Goal: Information Seeking & Learning: Find specific fact

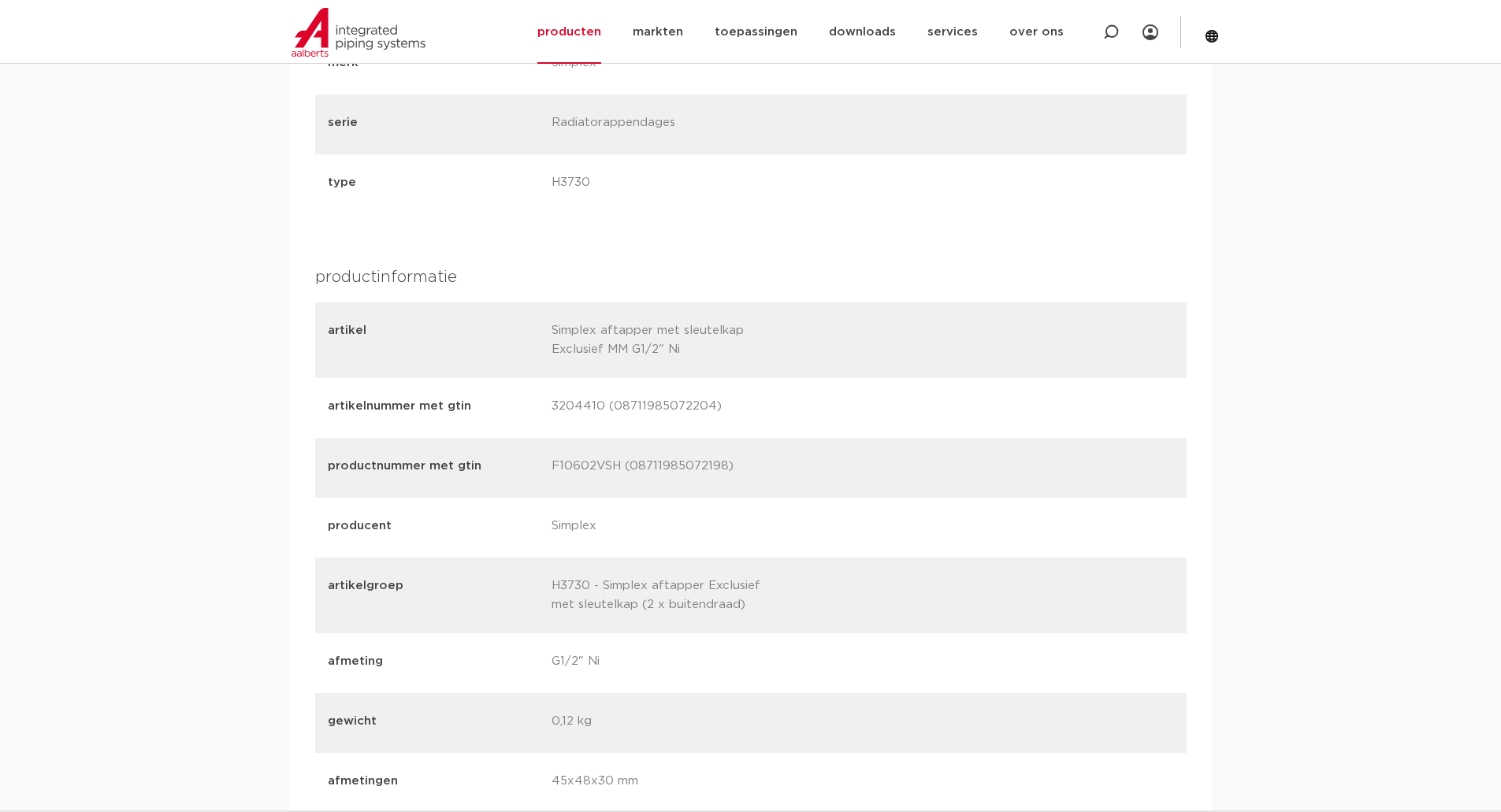
scroll to position [62, 0]
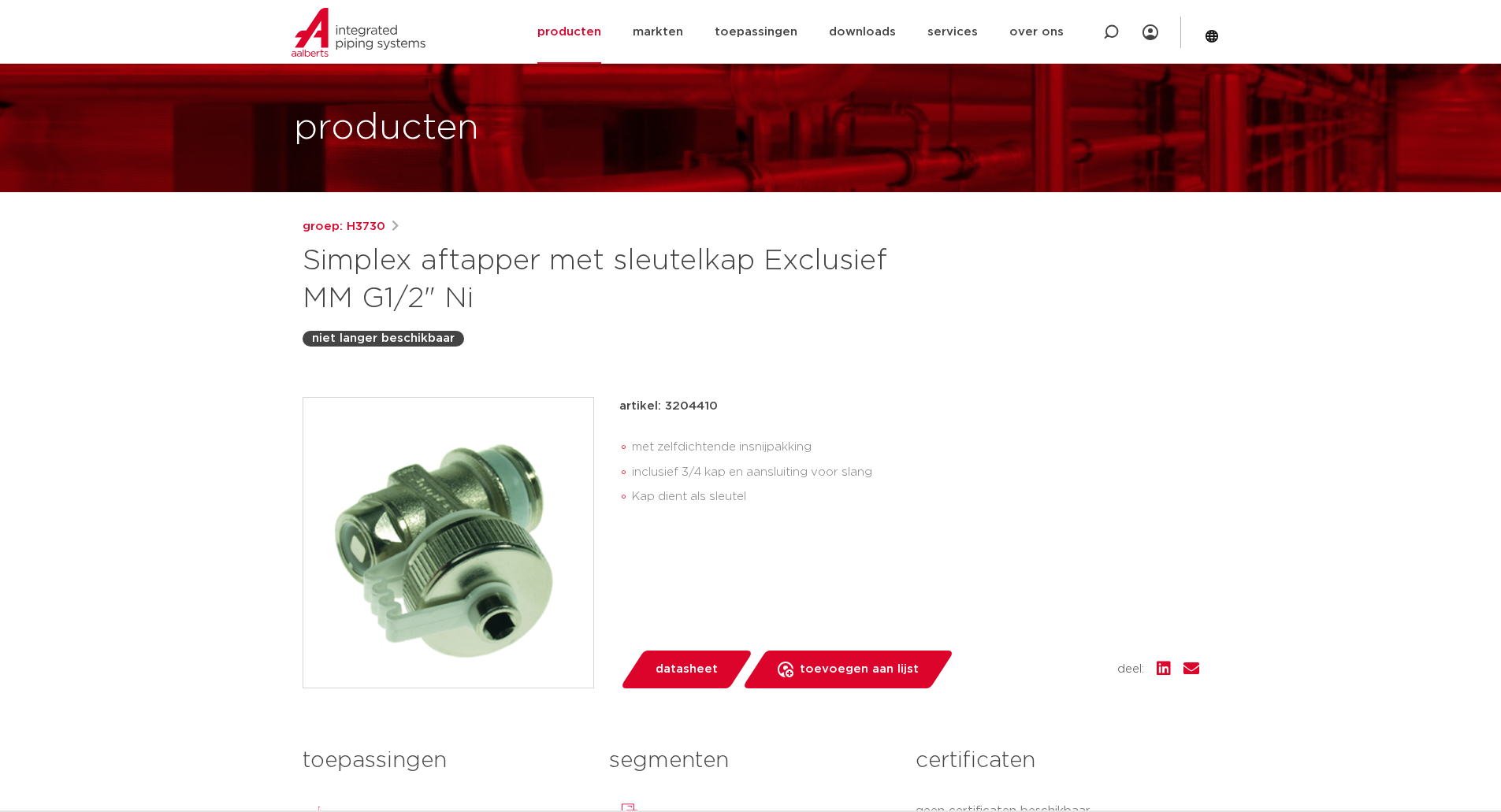
click at [1053, 381] on div "groep: H3730 Simplex aftapper met sleutelkap Exclusief MM G1/2" Ni niet langer …" at bounding box center [750, 573] width 922 height 710
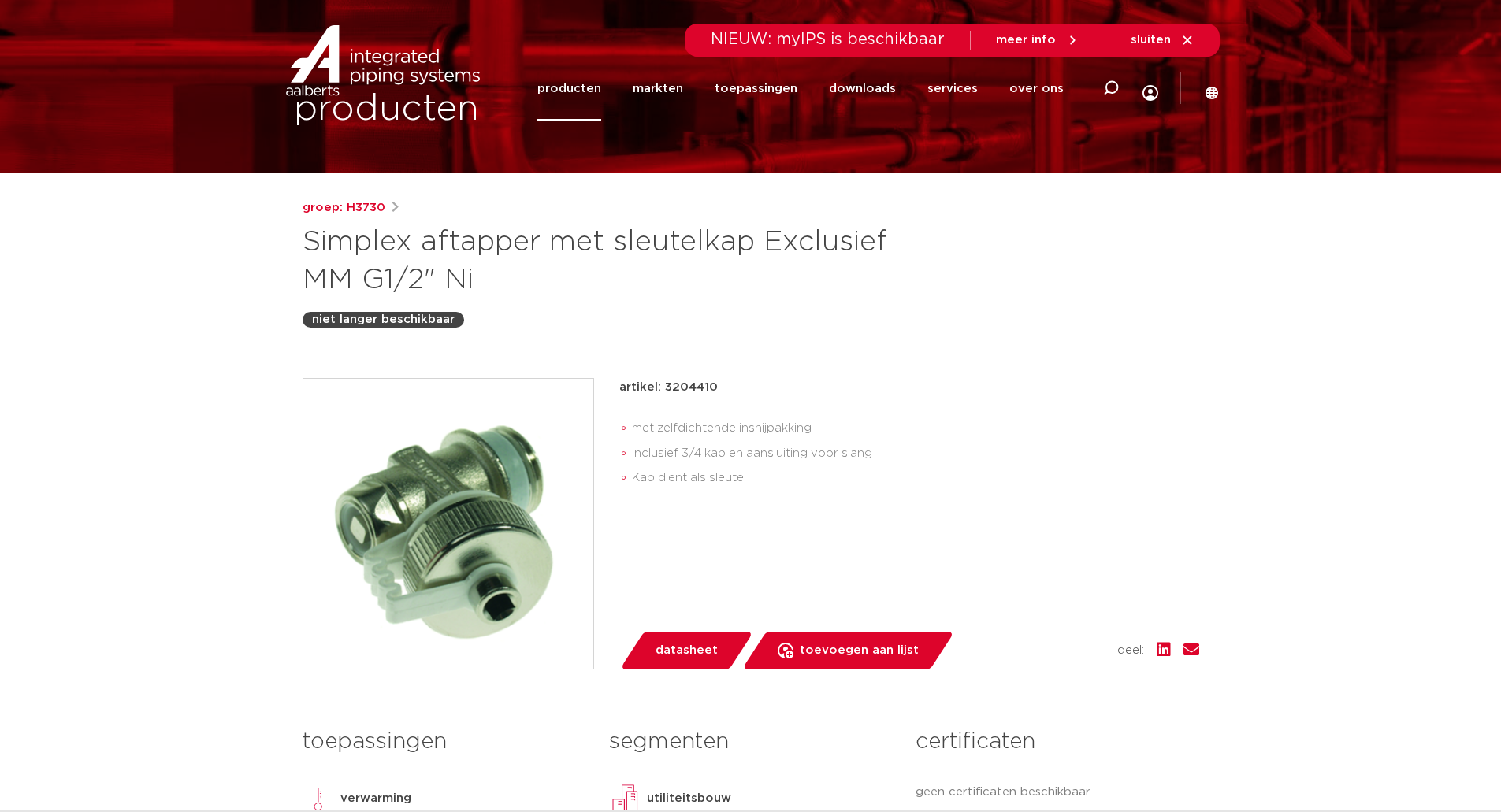
scroll to position [0, 0]
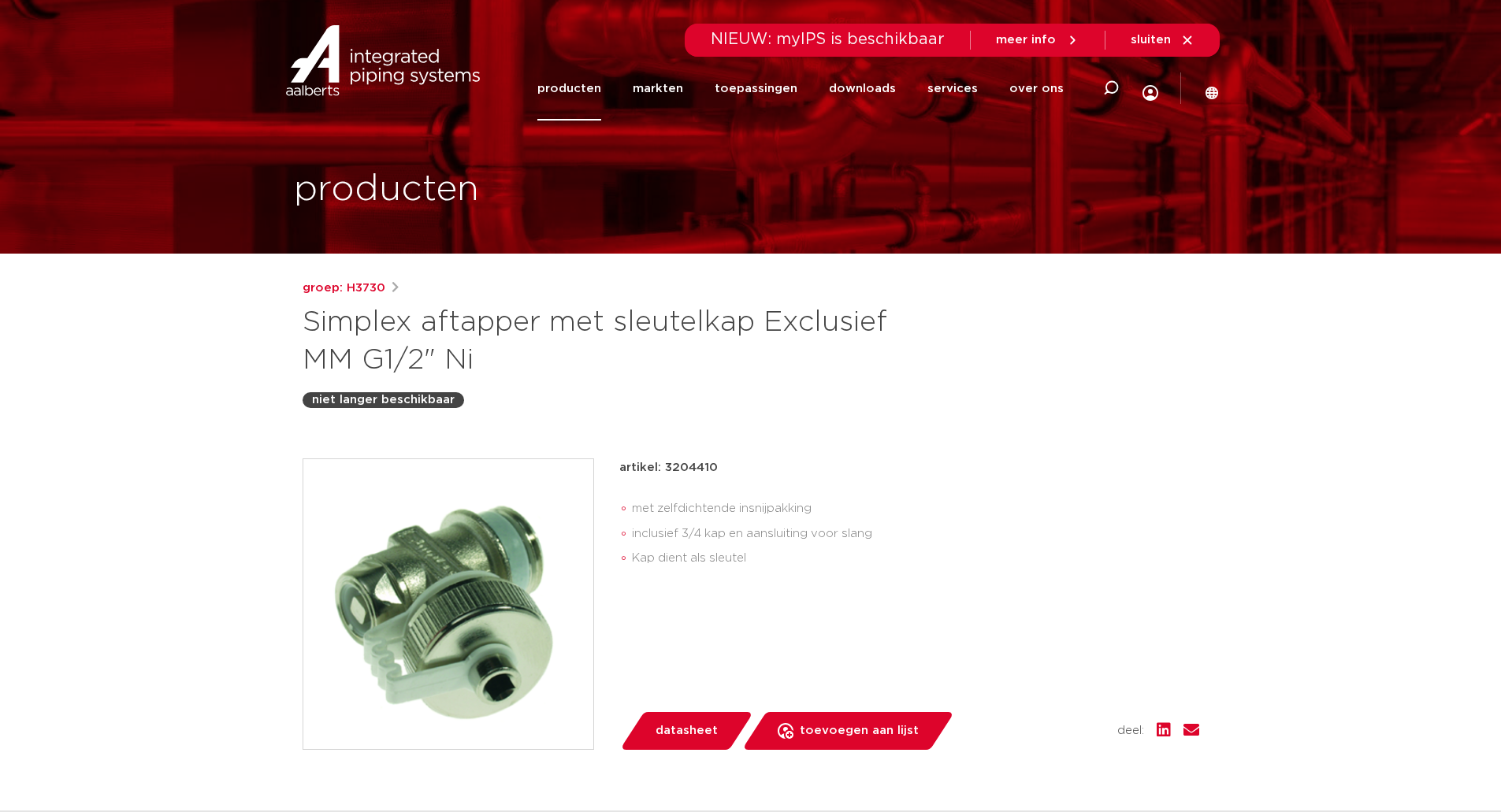
click at [1140, 444] on div "groep: H3730 Simplex aftapper met sleutelkap Exclusief MM G1/2" Ni niet langer …" at bounding box center [750, 634] width 922 height 710
click at [707, 470] on p "artikel: 3204410" at bounding box center [668, 468] width 99 height 18
copy p "3204410"
click at [994, 386] on div "groep: H3730 Simplex aftapper met sleutelkap Exclusief MM G1/2" Ni niet langer …" at bounding box center [751, 343] width 897 height 129
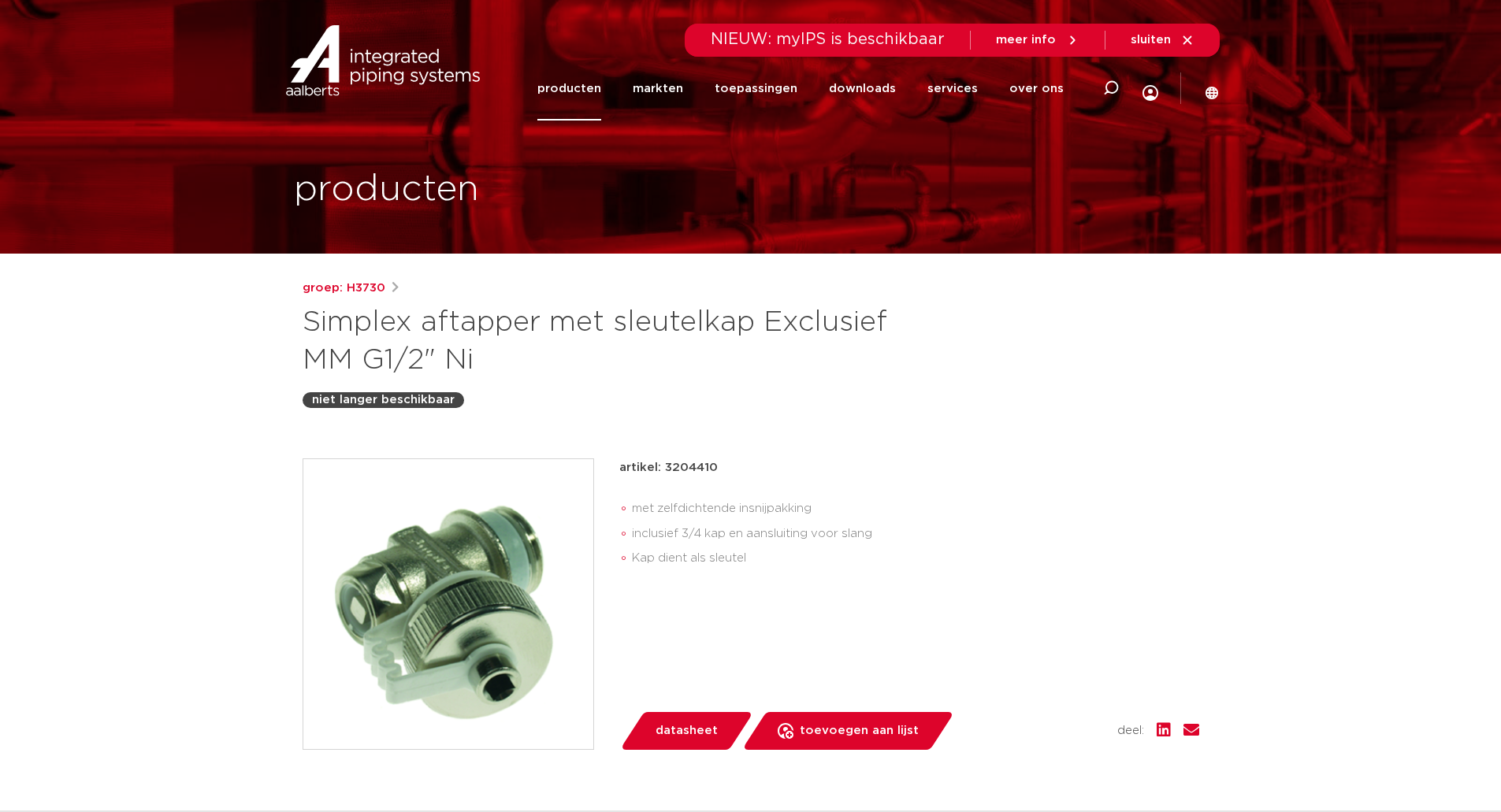
click at [977, 407] on div "niet langer beschikbaar" at bounding box center [751, 400] width 897 height 16
click at [434, 346] on h1 "Simplex aftapper met sleutelkap Exclusief MM G1/2" Ni" at bounding box center [598, 342] width 592 height 76
drag, startPoint x: 510, startPoint y: 369, endPoint x: 298, endPoint y: 313, distance: 219.3
click at [298, 313] on div "groep: H3730 Simplex aftapper met sleutelkap Exclusief MM G1/2" Ni niet langer …" at bounding box center [750, 634] width 922 height 710
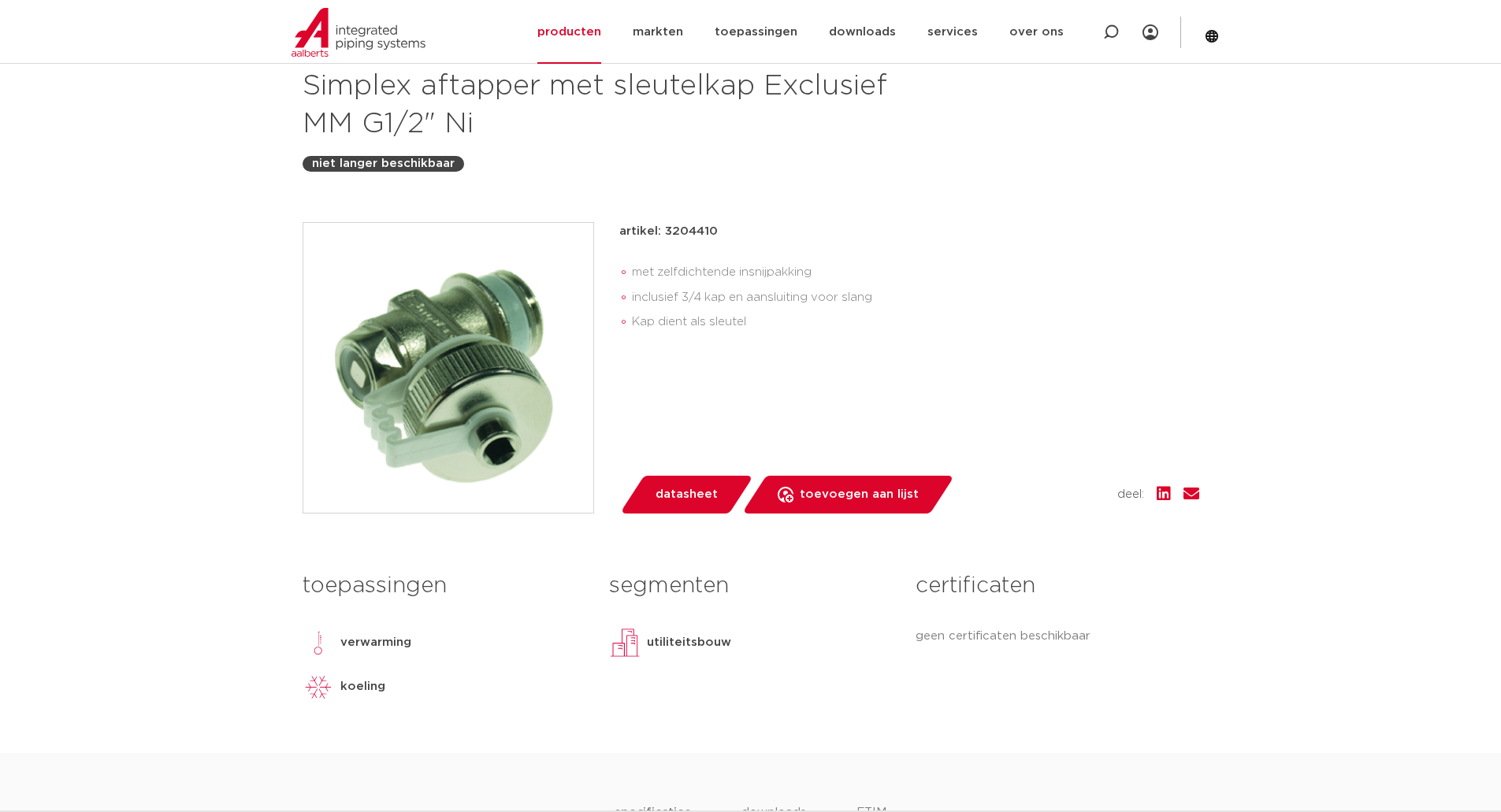
scroll to position [158, 0]
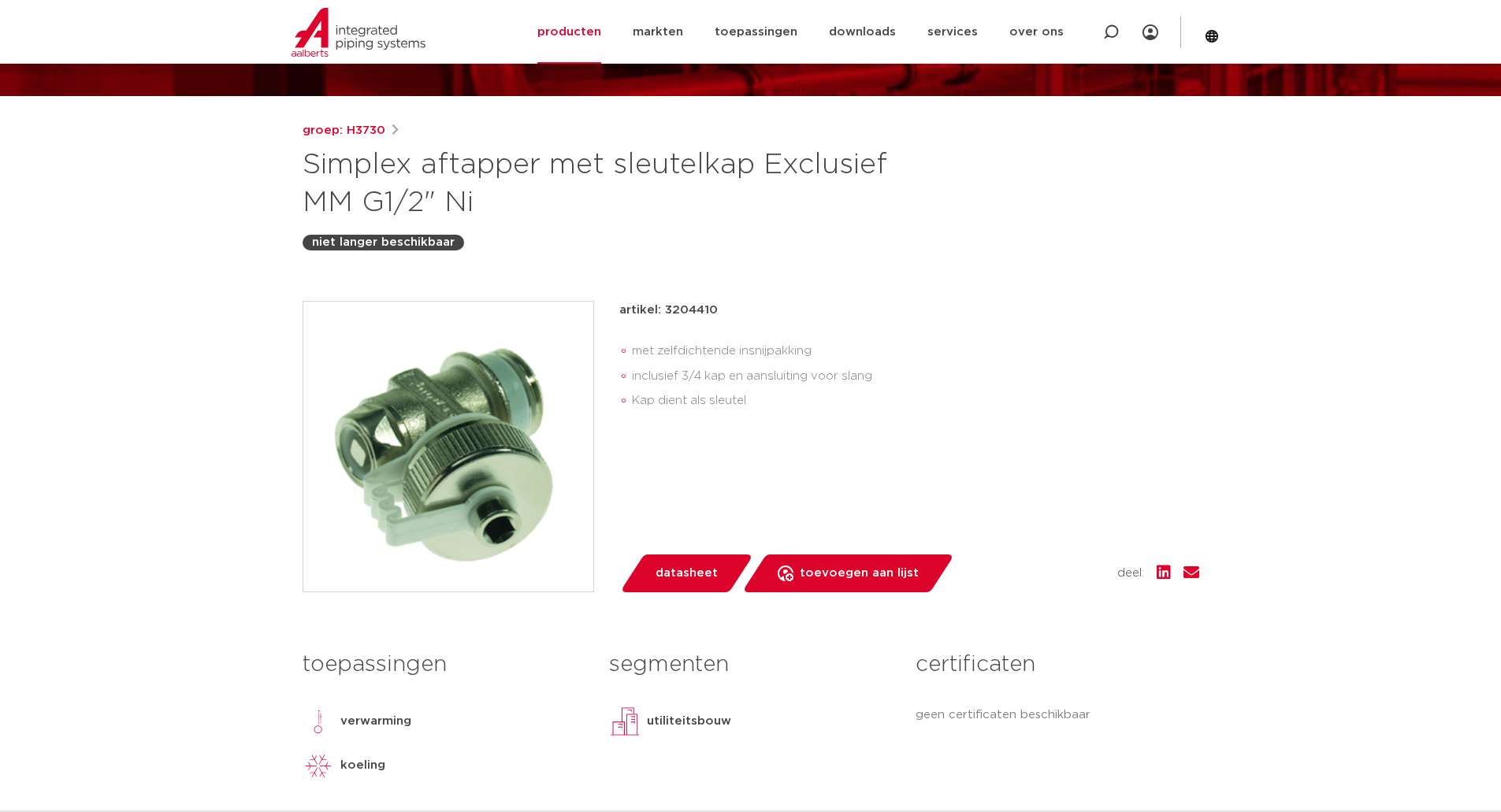
click at [776, 209] on h1 "Simplex aftapper met sleutelkap Exclusief MM G1/2" Ni" at bounding box center [598, 185] width 592 height 76
drag, startPoint x: 481, startPoint y: 197, endPoint x: 294, endPoint y: 166, distance: 189.6
click at [294, 166] on div "groep: H3730 Simplex aftapper met sleutelkap Exclusief MM G1/2" Ni niet langer …" at bounding box center [750, 476] width 922 height 710
copy h1 "Simplex aftapper met sleutelkap Exclusief MM G1/2" Ni"
click at [662, 155] on h1 "Simplex aftapper met sleutelkap Exclusief MM G1/2" Ni" at bounding box center [598, 185] width 592 height 76
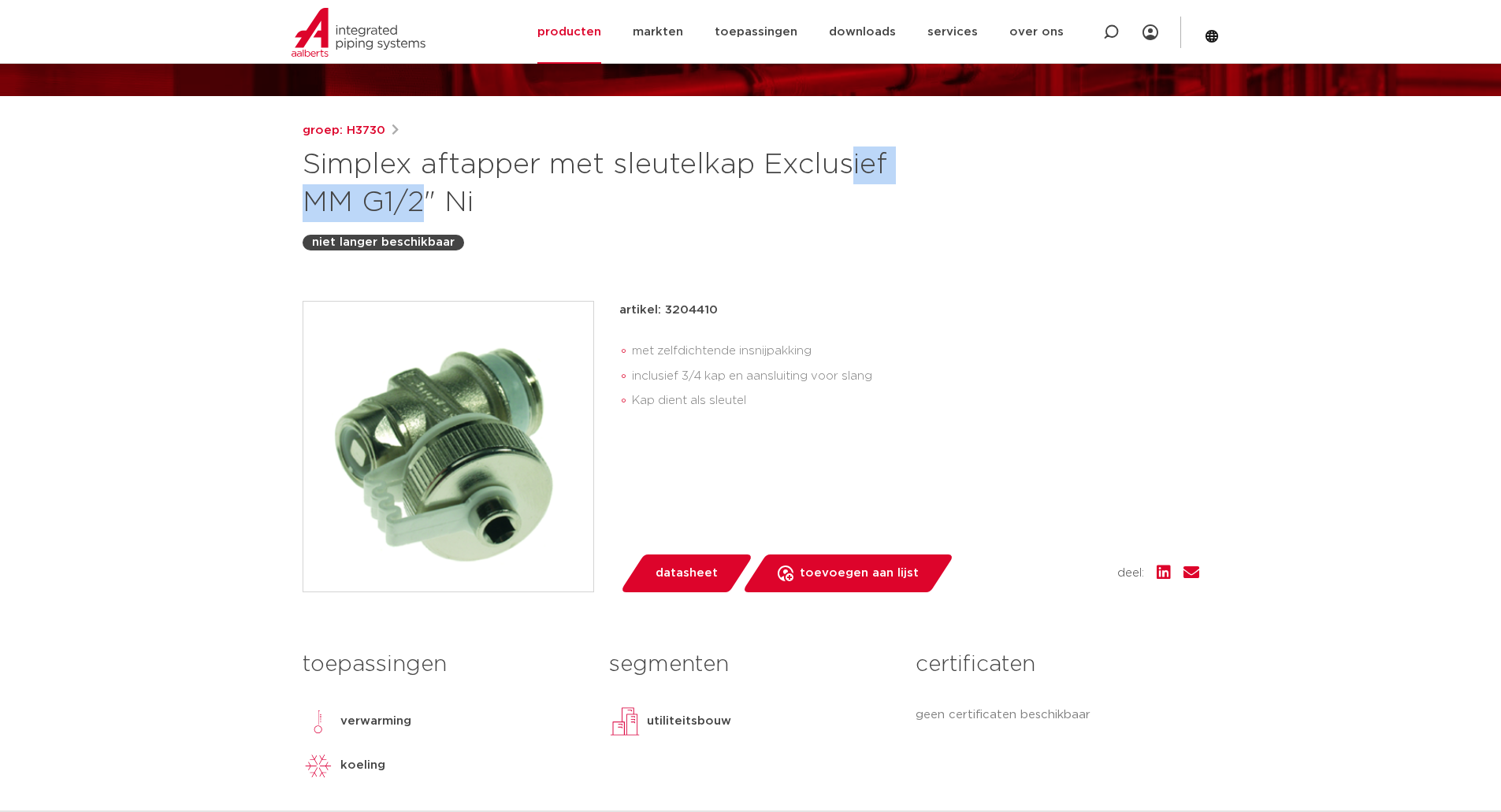
click at [662, 155] on h1 "Simplex aftapper met sleutelkap Exclusief MM G1/2" Ni" at bounding box center [598, 185] width 592 height 76
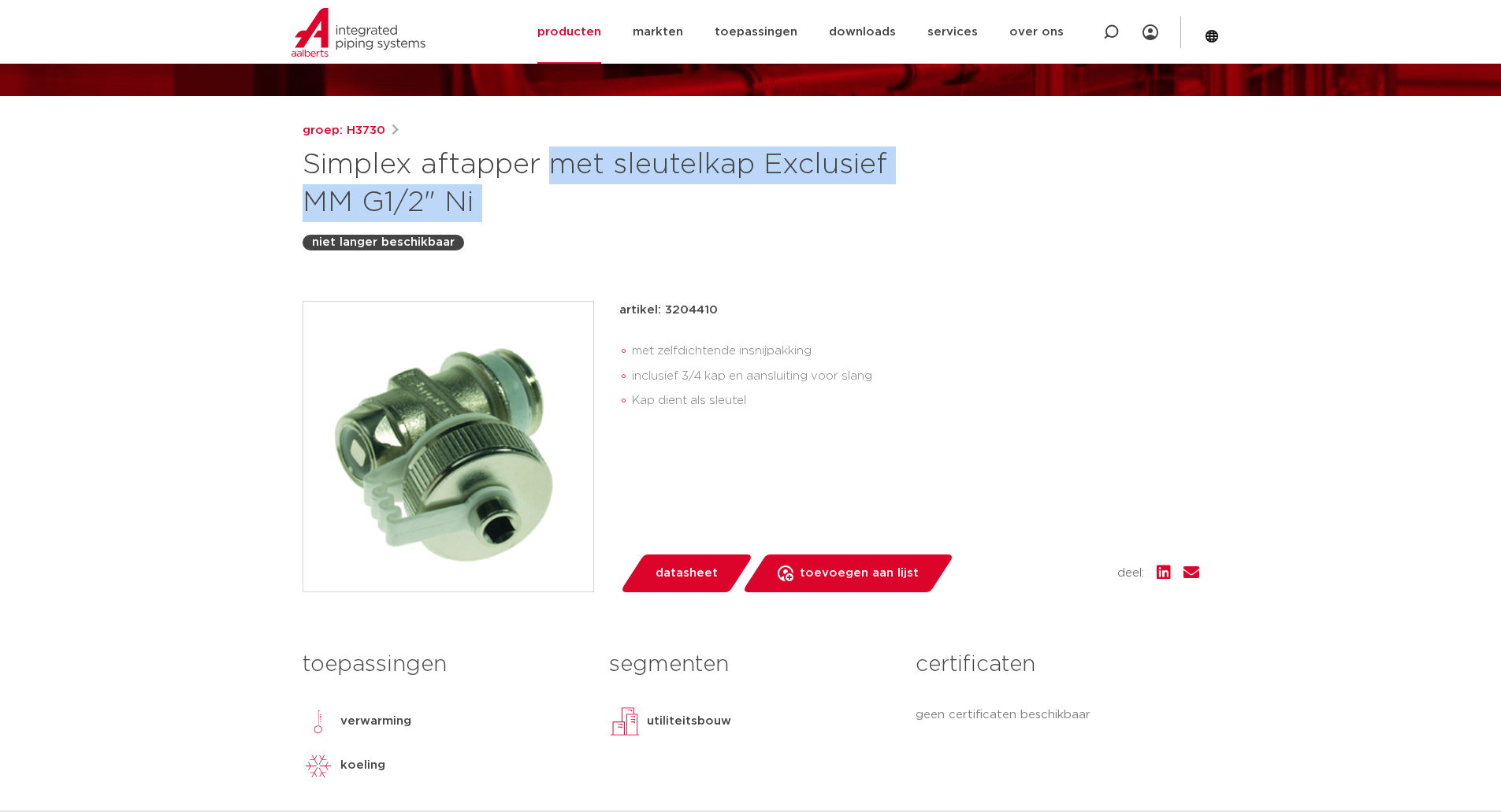
click at [662, 155] on h1 "Simplex aftapper met sleutelkap Exclusief MM G1/2" Ni" at bounding box center [598, 185] width 592 height 76
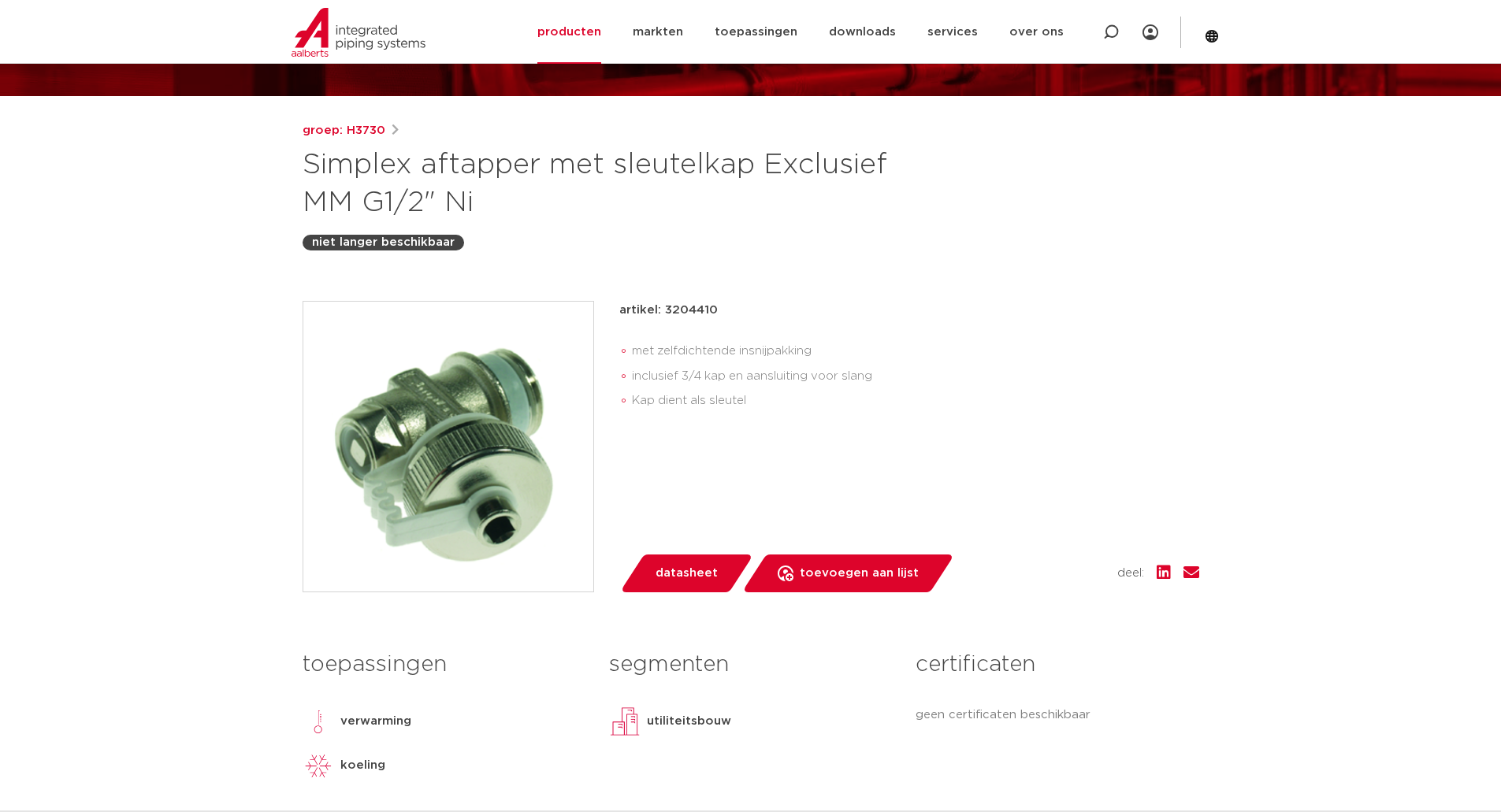
click at [811, 297] on div "groep: H3730 Simplex aftapper met sleutelkap Exclusief MM G1/2" Ni niet langer …" at bounding box center [750, 476] width 922 height 710
click at [558, 279] on div "groep: H3730 Simplex aftapper met sleutelkap Exclusief MM G1/2" Ni niet langer …" at bounding box center [750, 476] width 922 height 710
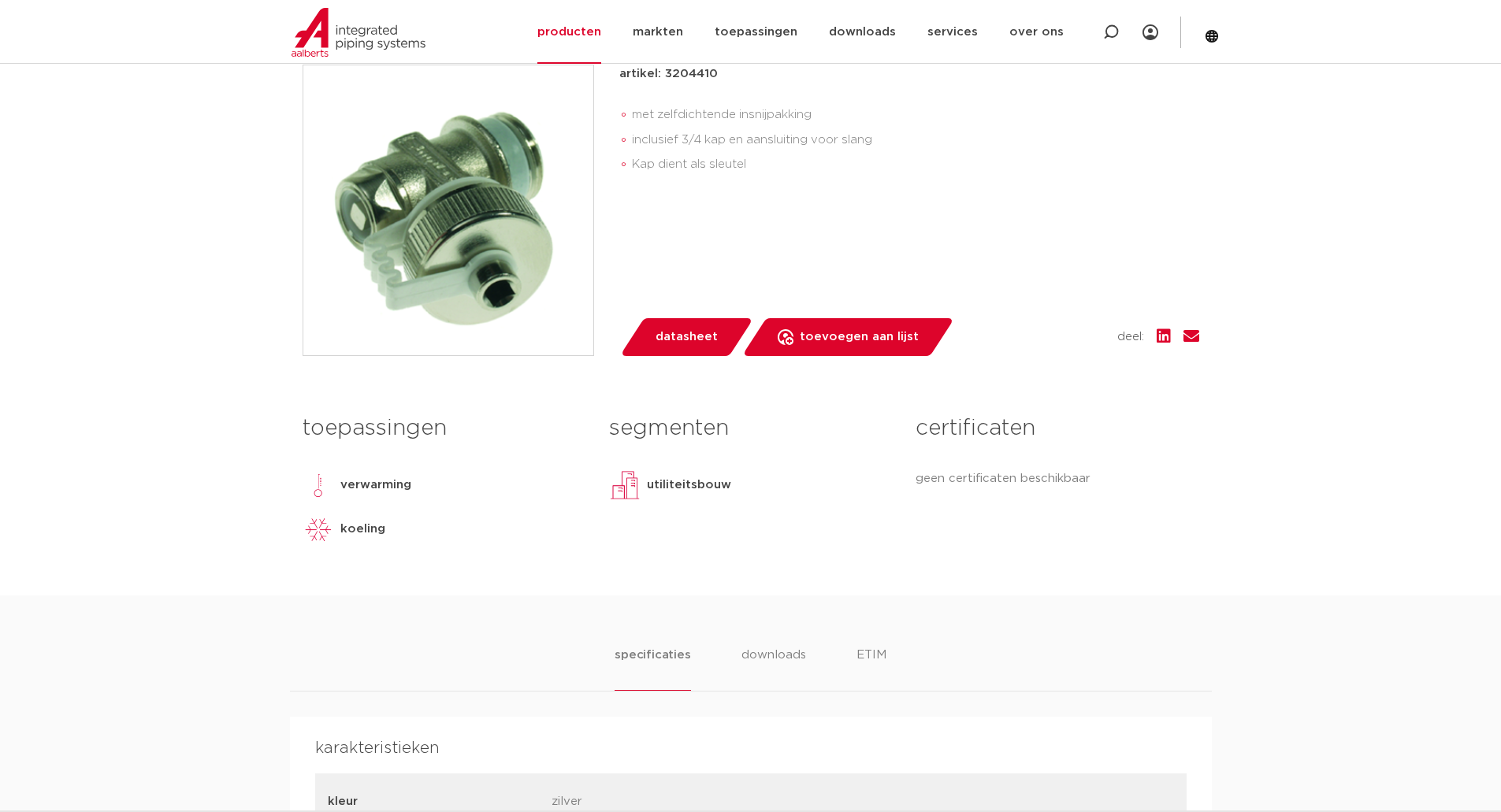
scroll to position [0, 0]
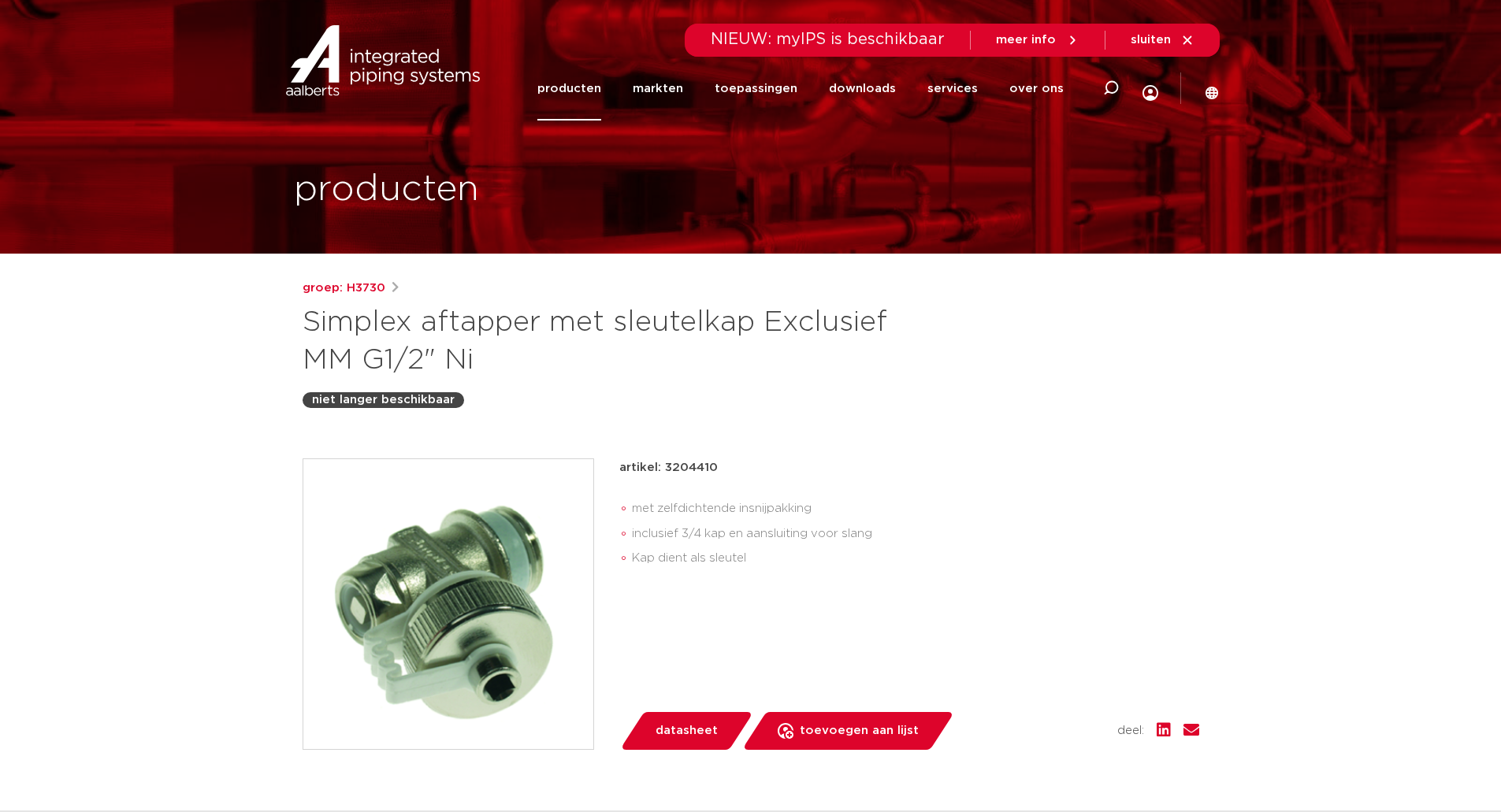
click at [1027, 488] on div "artikel: 3204410 met zelfdichtende insnijpakking inclusief 3/4 kap en aansluiti…" at bounding box center [909, 519] width 580 height 120
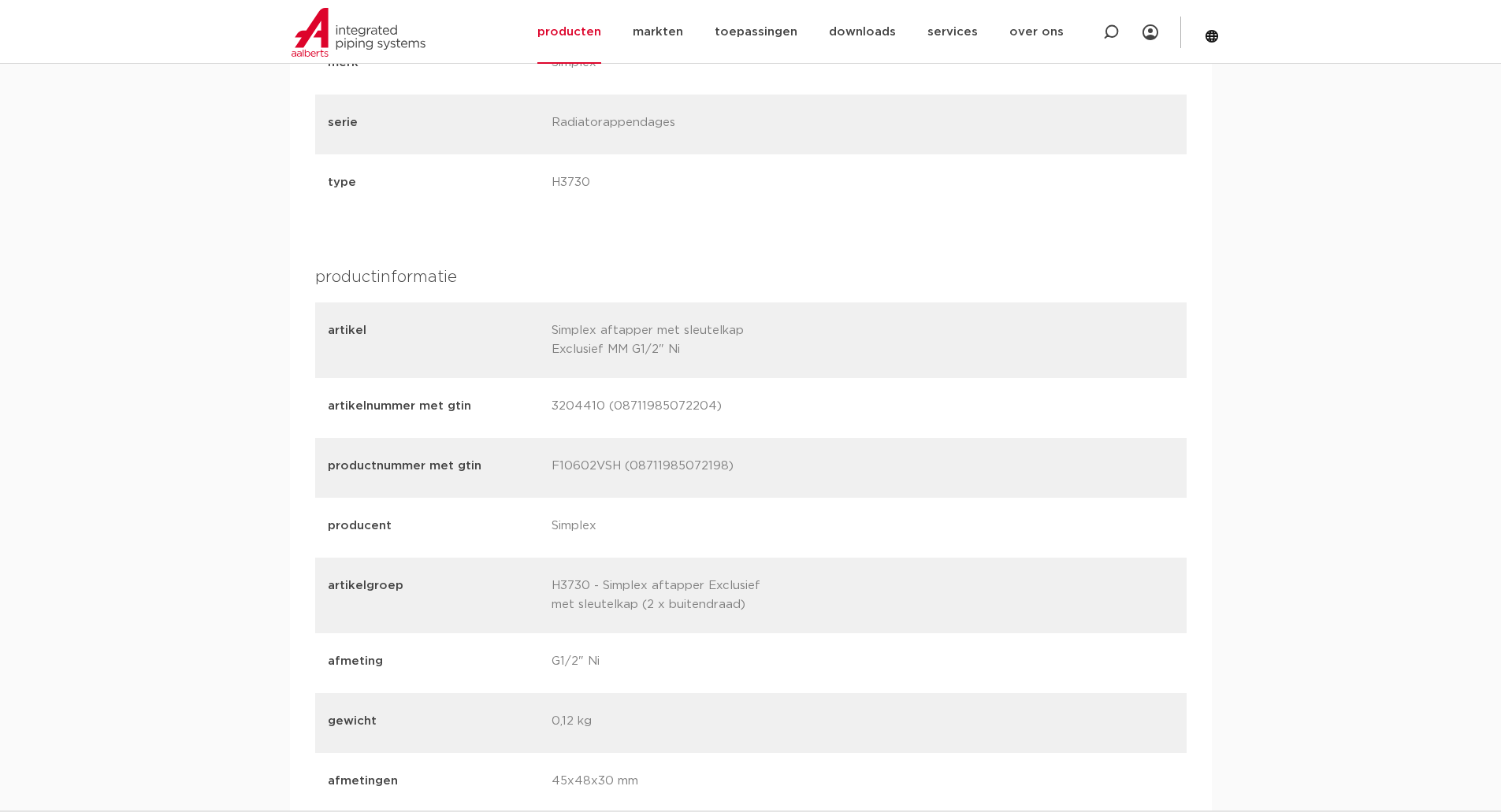
click at [868, 427] on div "artikelnummer met gtin 3204410 (08711985072204)" at bounding box center [751, 408] width 871 height 60
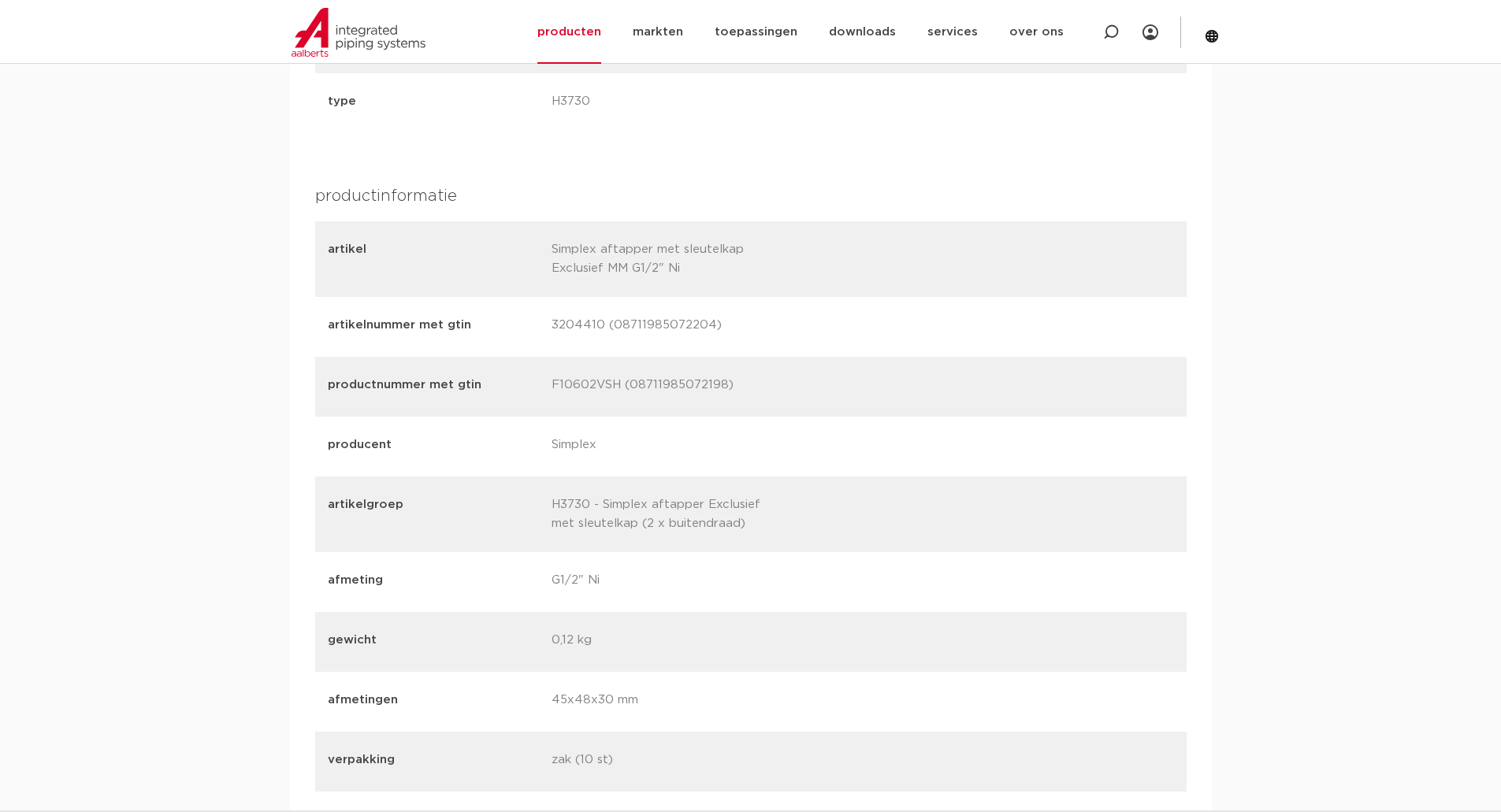
scroll to position [1873, 0]
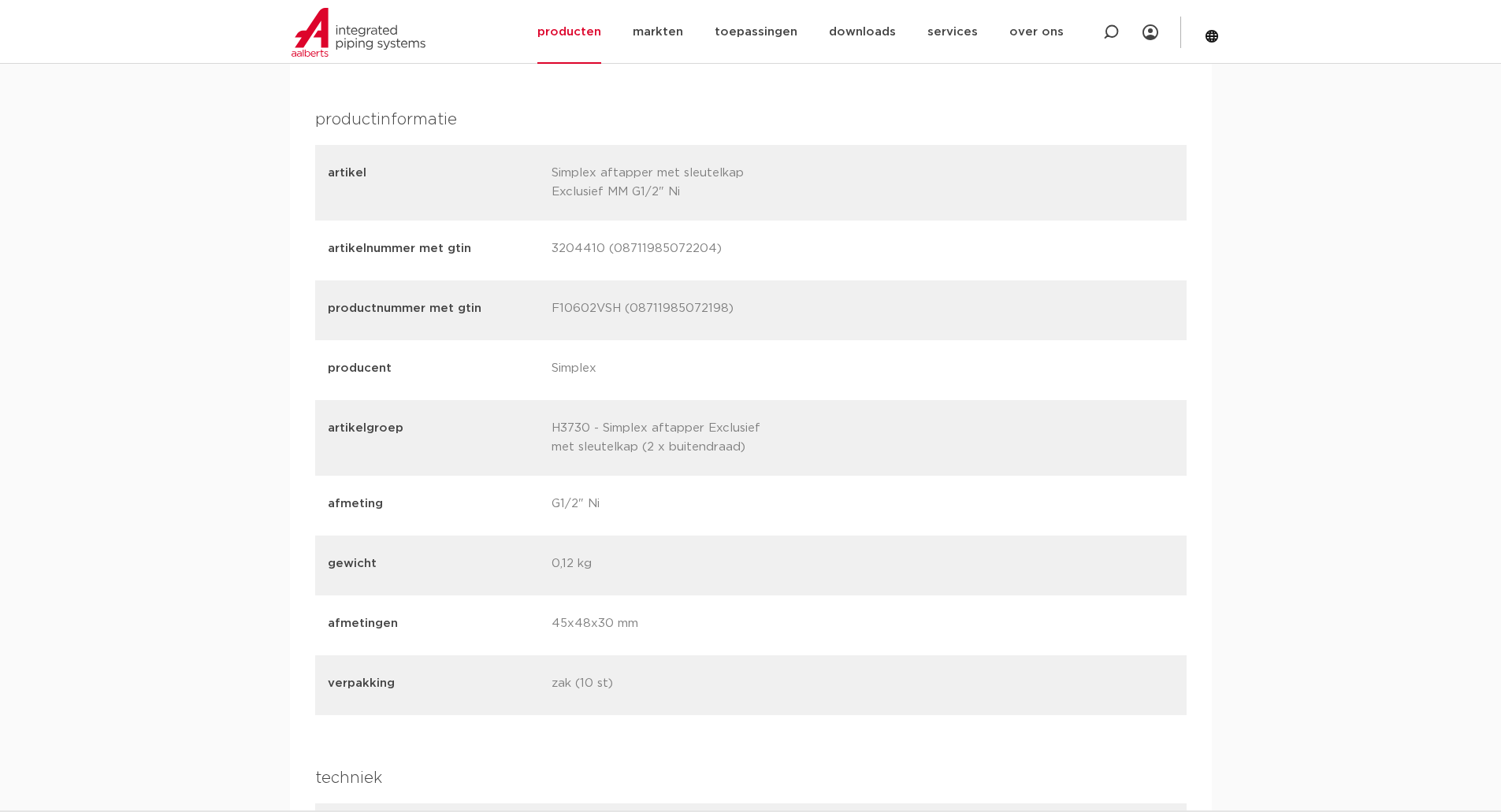
click at [811, 390] on div "producent Simplex" at bounding box center [751, 370] width 871 height 60
click at [642, 341] on div "producent Simplex" at bounding box center [751, 370] width 871 height 60
click at [606, 322] on div "productnummer met gtin F10602VSH (08711985072198)" at bounding box center [751, 310] width 871 height 60
click at [936, 396] on div "producent Simplex" at bounding box center [751, 370] width 871 height 60
click at [914, 653] on div "afmetingen 45x48x30 mm" at bounding box center [751, 625] width 871 height 60
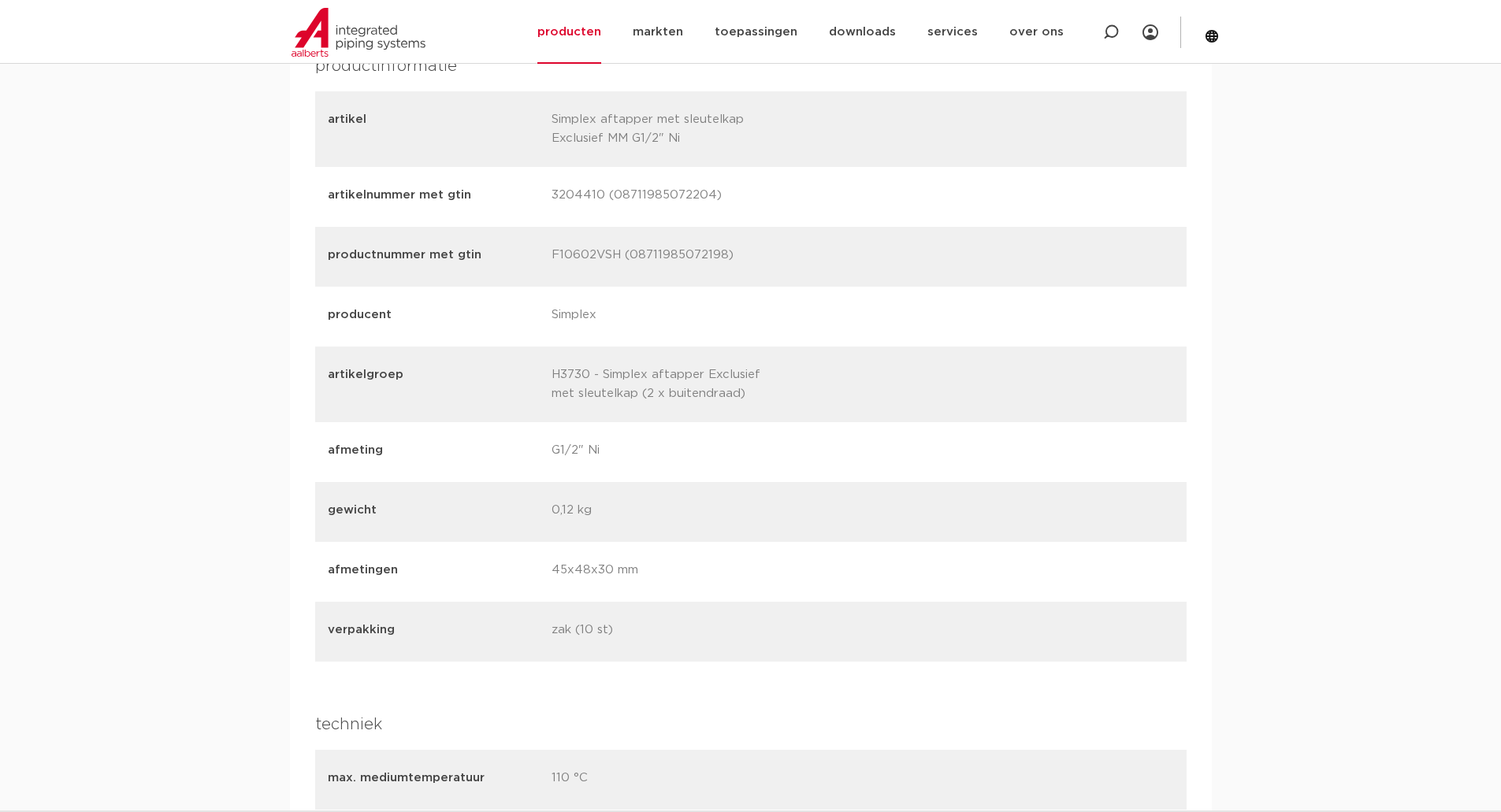
scroll to position [1952, 0]
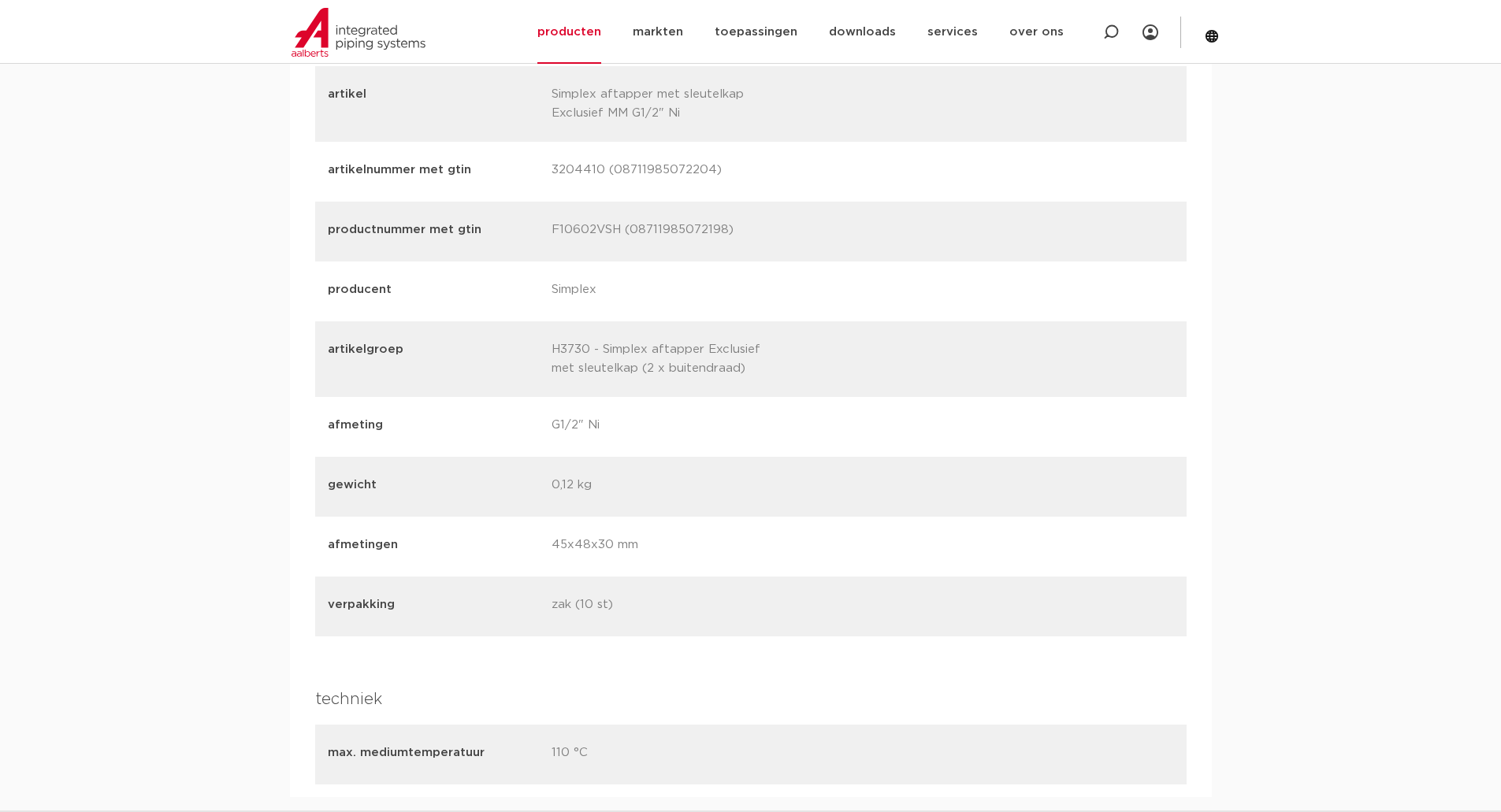
click at [804, 314] on div "producent Simplex" at bounding box center [751, 291] width 871 height 60
click at [677, 231] on p "F10602VSH (08711985072198)" at bounding box center [658, 232] width 212 height 22
copy p "08711985072198"
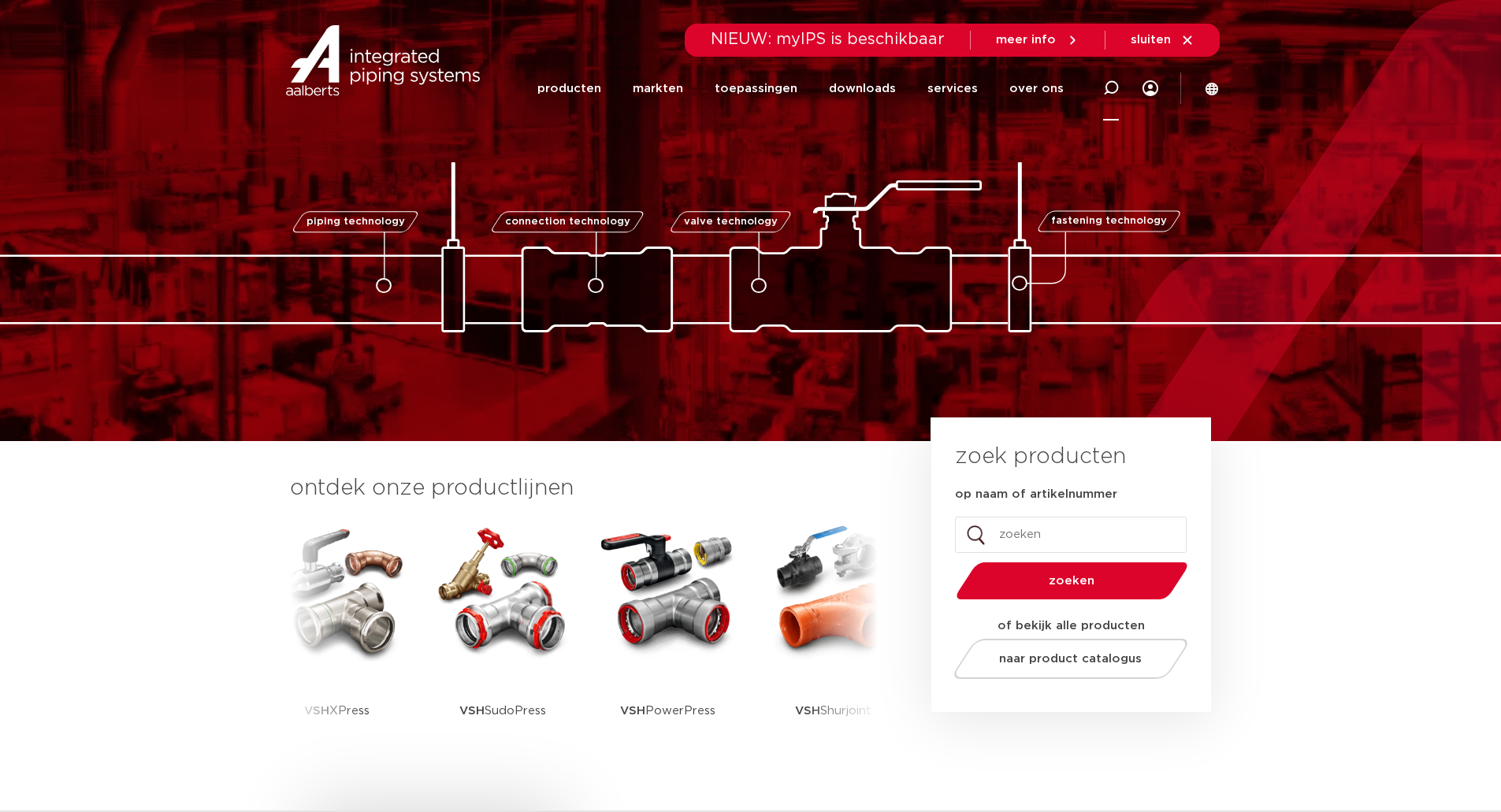
click at [1106, 84] on icon at bounding box center [1111, 88] width 18 height 18
click at [1000, 84] on input "Zoeken" at bounding box center [873, 86] width 496 height 31
click at [951, 89] on input "Zoeken" at bounding box center [873, 86] width 496 height 31
paste input "3204421"
type input "3204421"
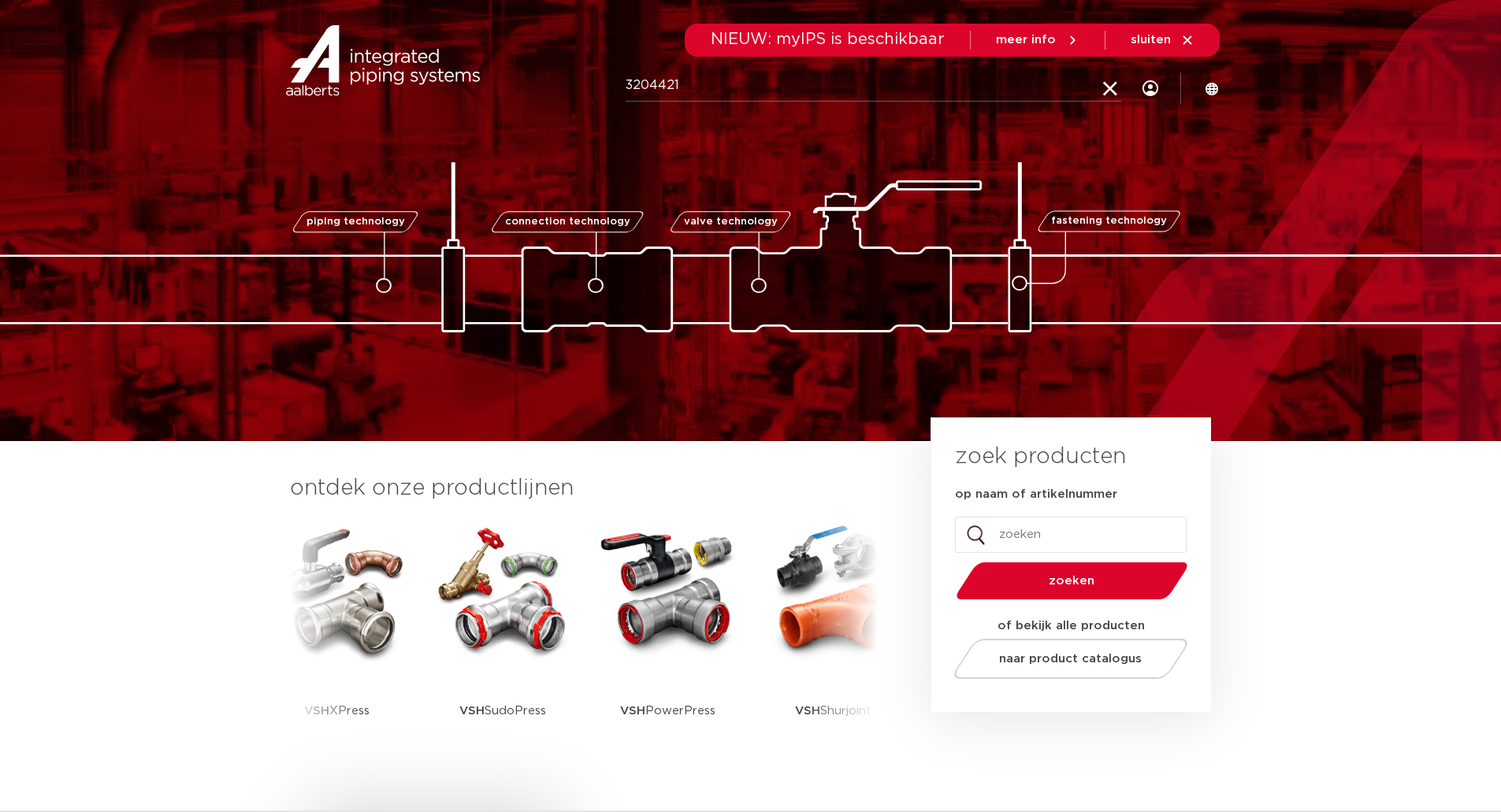
click button "Zoeken" at bounding box center [0, 0] width 0 height 0
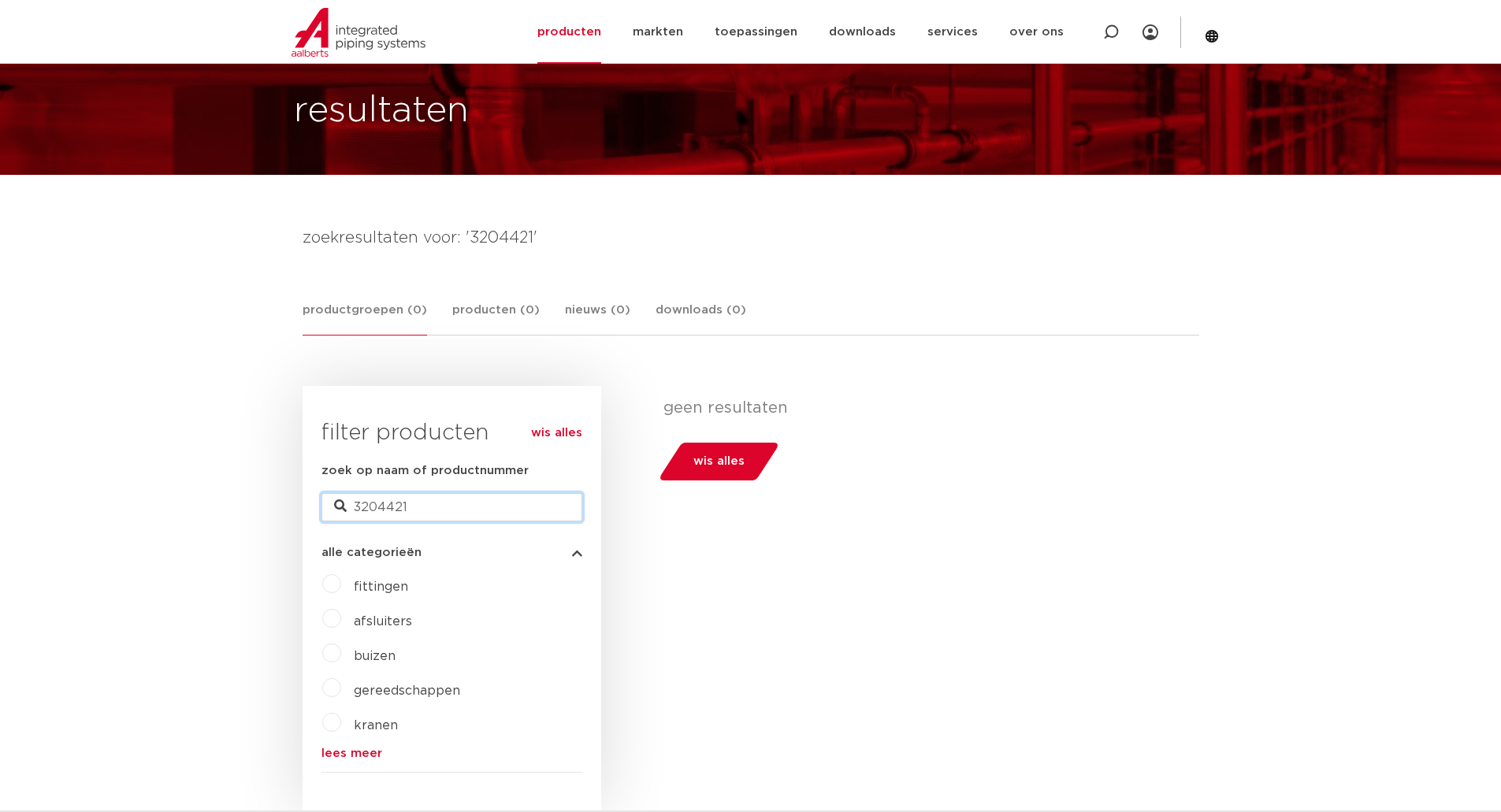
drag, startPoint x: 428, startPoint y: 504, endPoint x: 295, endPoint y: 491, distance: 133.6
click at [295, 491] on div "zoekresultaten voor: '3204421' productgroepen (0) producten (0) nieuws (0) down…" at bounding box center [750, 707] width 922 height 963
paste input "10"
type input "3204421"
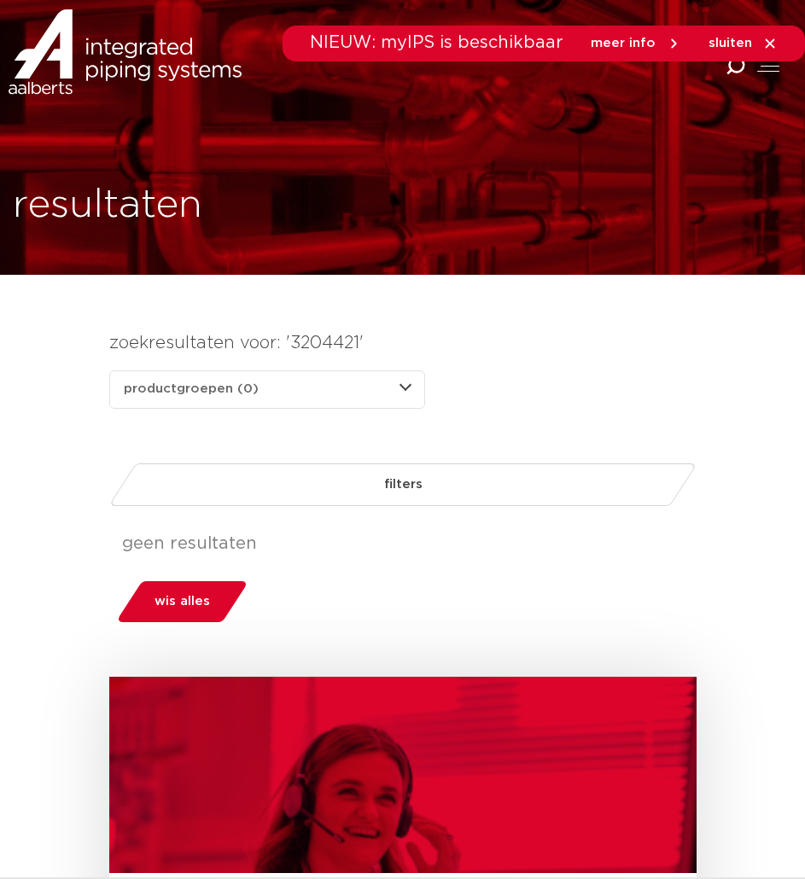
click at [213, 392] on select "productgroepen (0) producten (0) nieuws (0) downloads (0)" at bounding box center [267, 390] width 316 height 38
drag, startPoint x: 213, startPoint y: 392, endPoint x: 342, endPoint y: 358, distance: 132.5
click at [213, 392] on select "productgroepen (0) producten (0) nieuws (0) downloads (0)" at bounding box center [267, 390] width 316 height 38
click at [573, 332] on h4 "zoekresultaten voor: '3204421'" at bounding box center [402, 343] width 587 height 27
